Goal: Find specific page/section: Find specific page/section

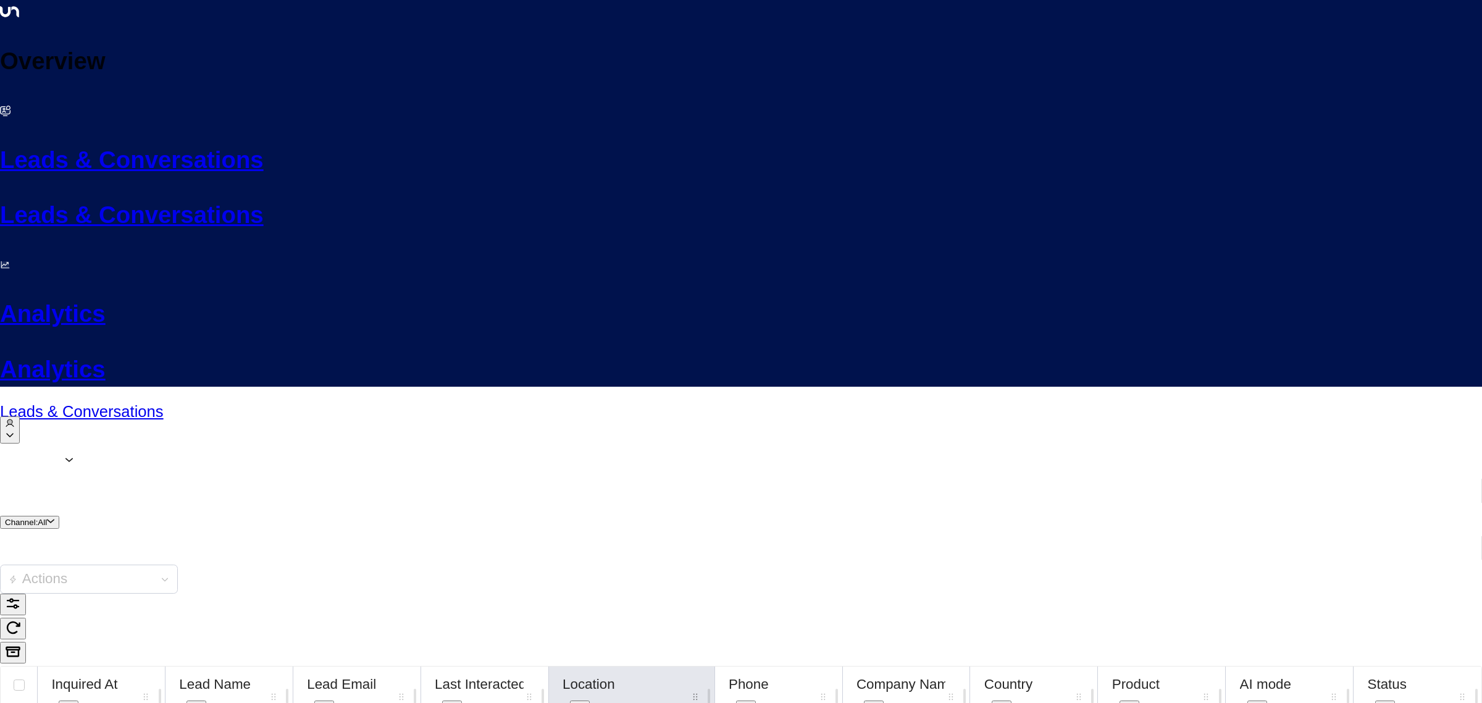
click at [584, 702] on icon at bounding box center [579, 707] width 9 height 4
